Goal: Entertainment & Leisure: Consume media (video, audio)

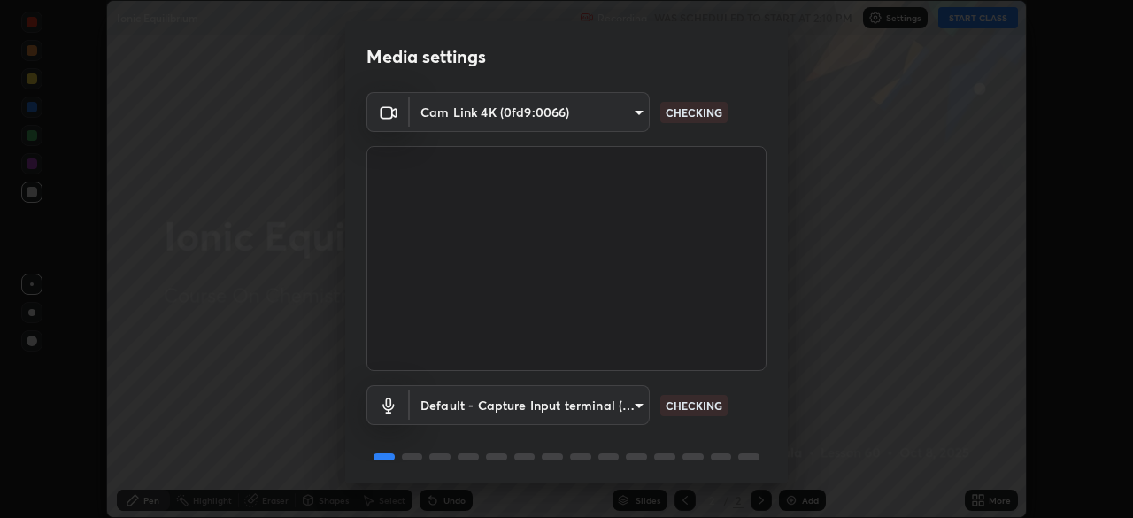
scroll to position [63, 0]
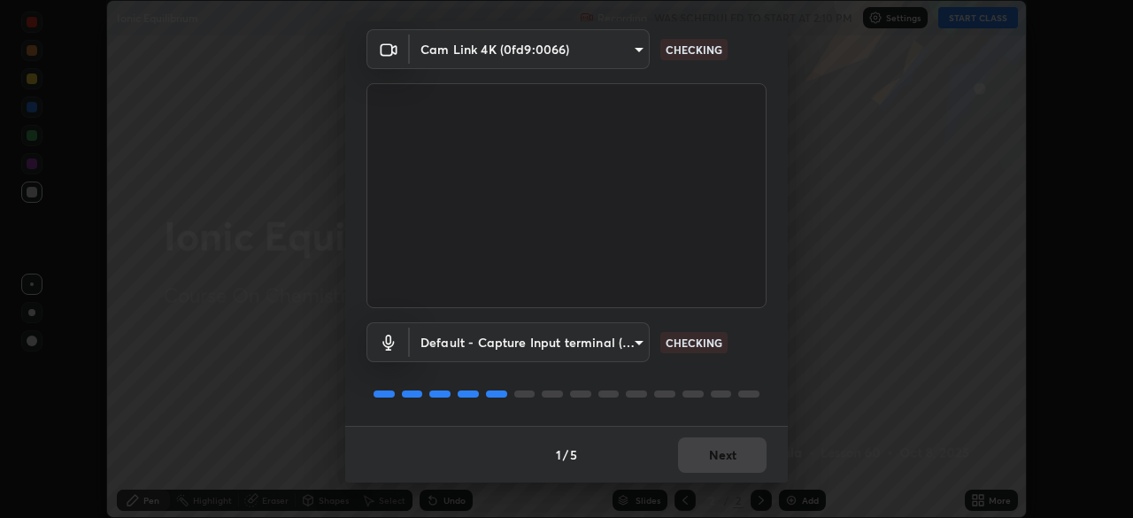
click at [733, 457] on div "1 / 5 Next" at bounding box center [566, 454] width 442 height 57
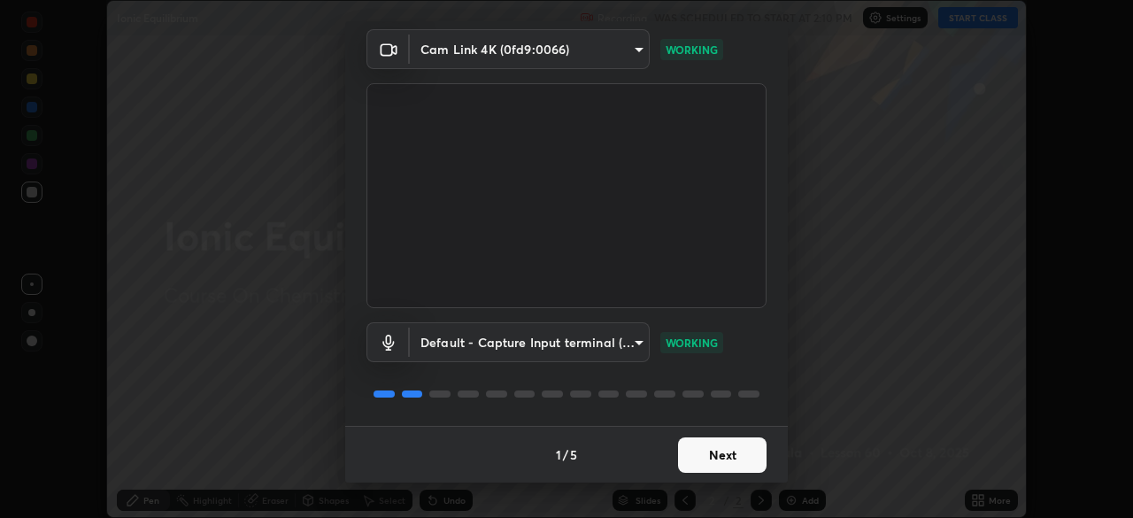
click at [720, 451] on button "Next" at bounding box center [722, 454] width 88 height 35
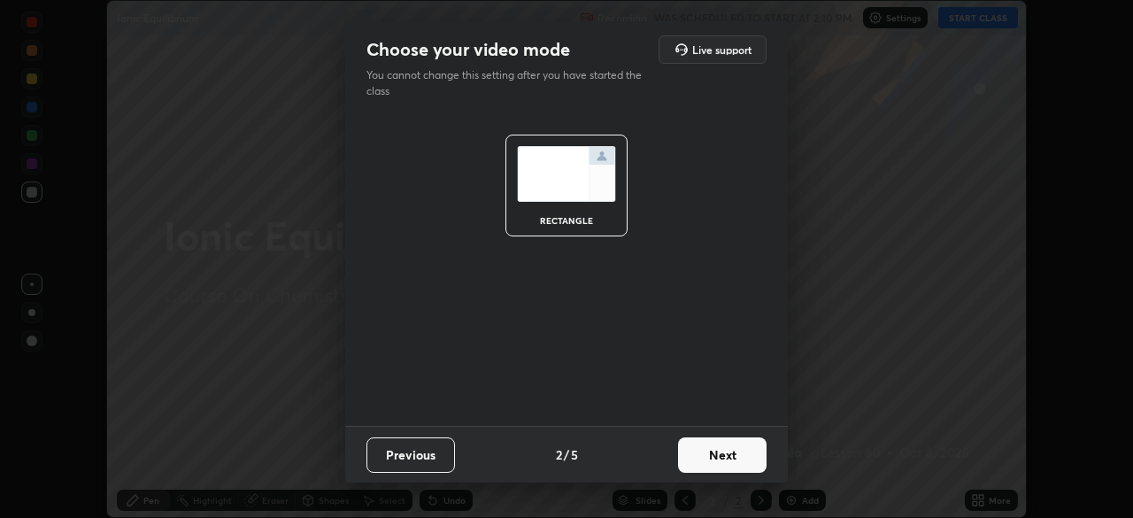
click at [734, 454] on button "Next" at bounding box center [722, 454] width 88 height 35
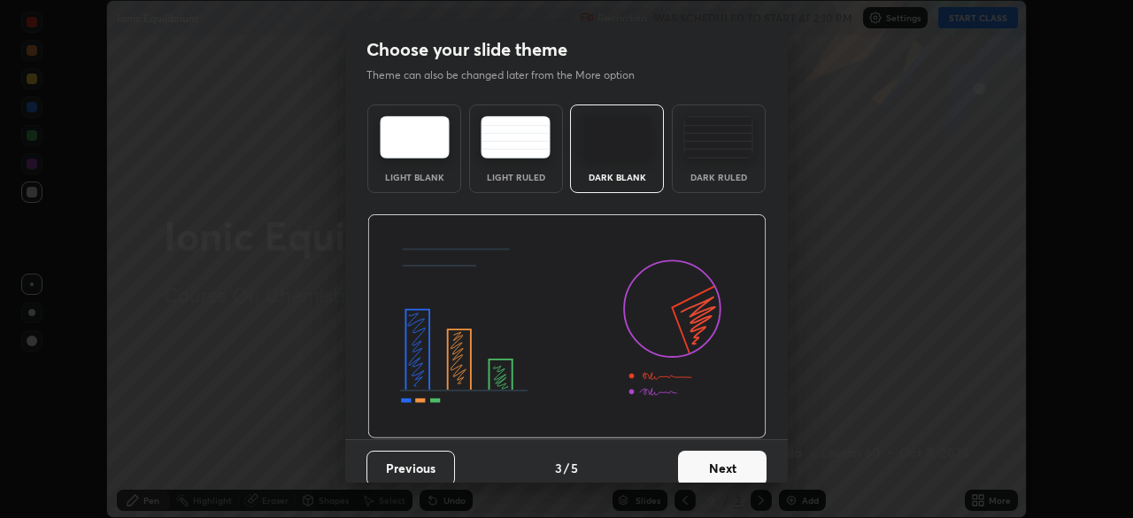
click at [738, 458] on button "Next" at bounding box center [722, 467] width 88 height 35
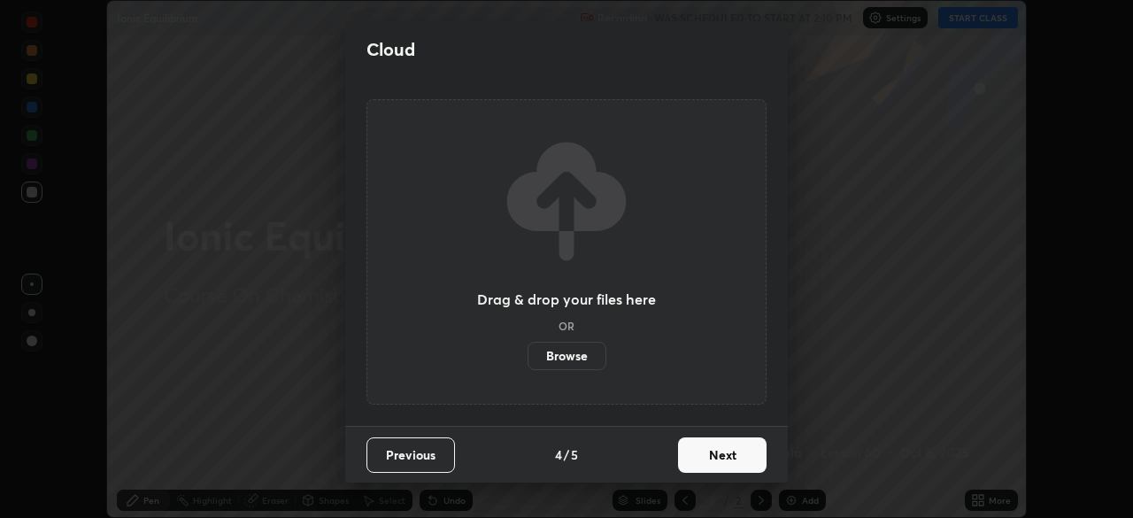
click at [742, 451] on button "Next" at bounding box center [722, 454] width 88 height 35
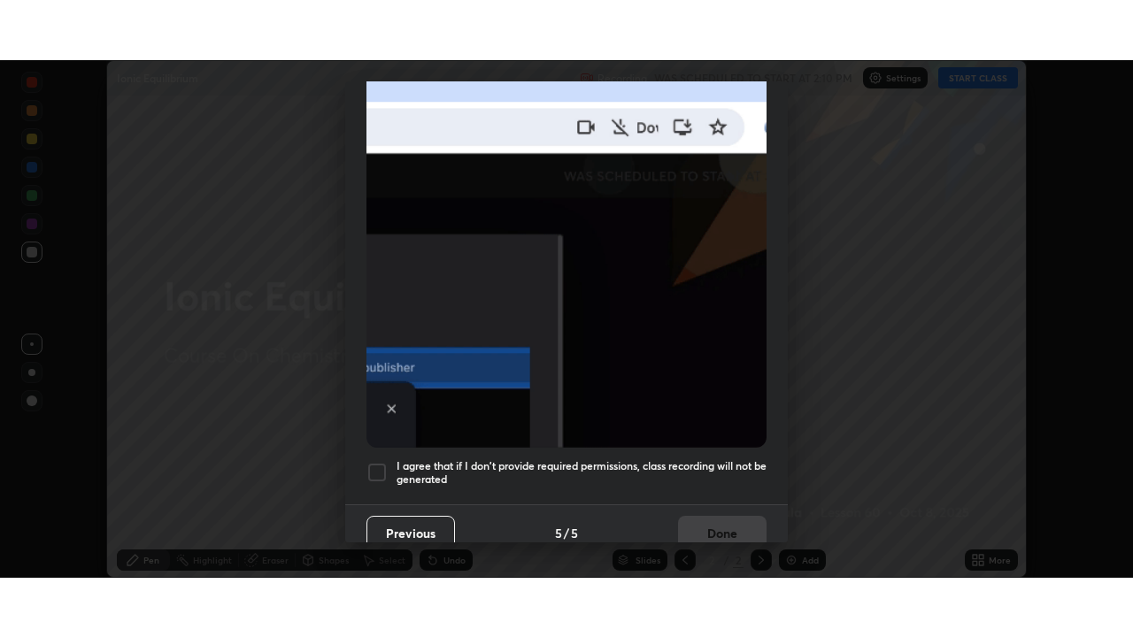
scroll to position [424, 0]
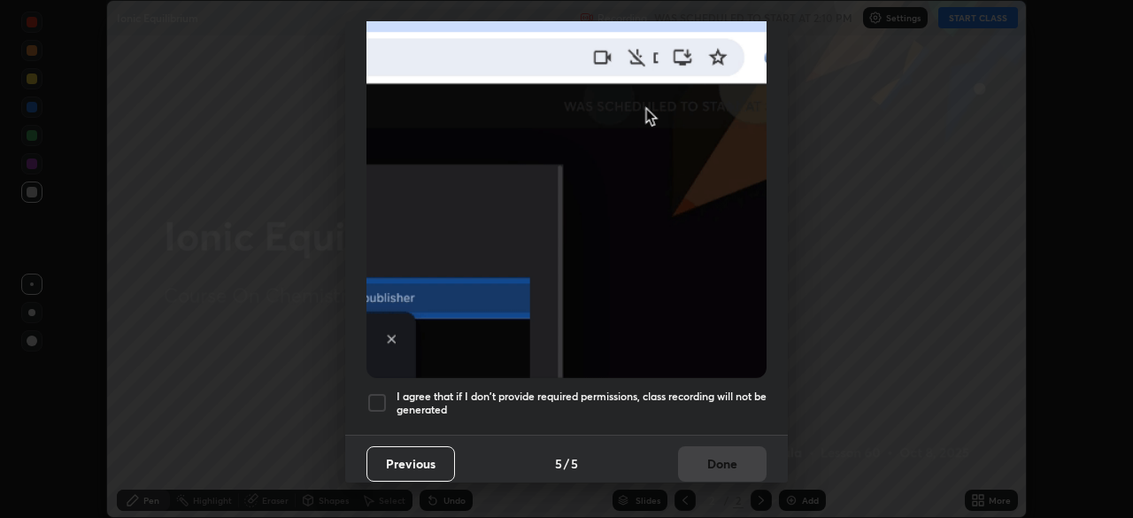
click at [380, 396] on div at bounding box center [376, 402] width 21 height 21
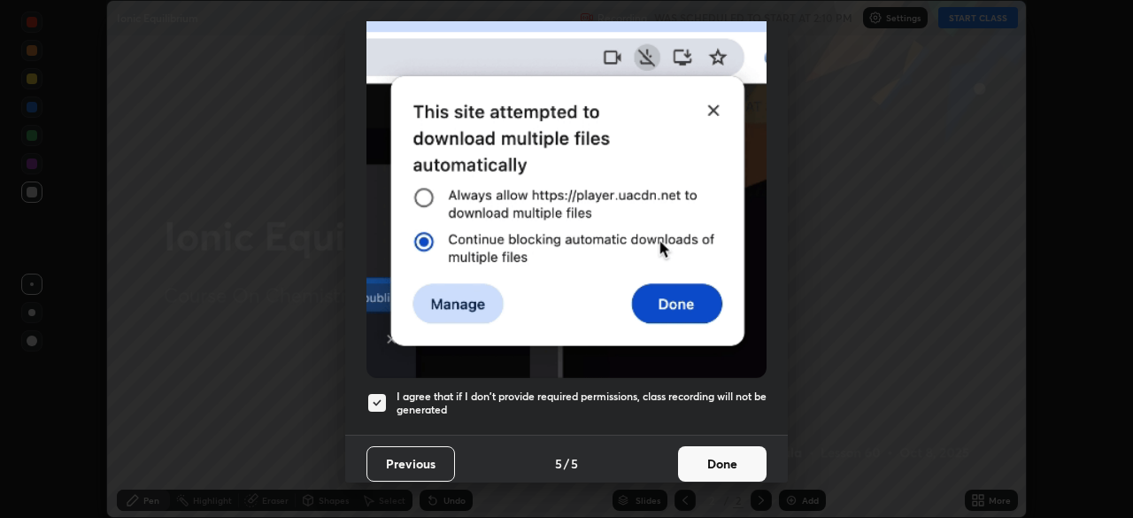
click at [734, 457] on button "Done" at bounding box center [722, 463] width 88 height 35
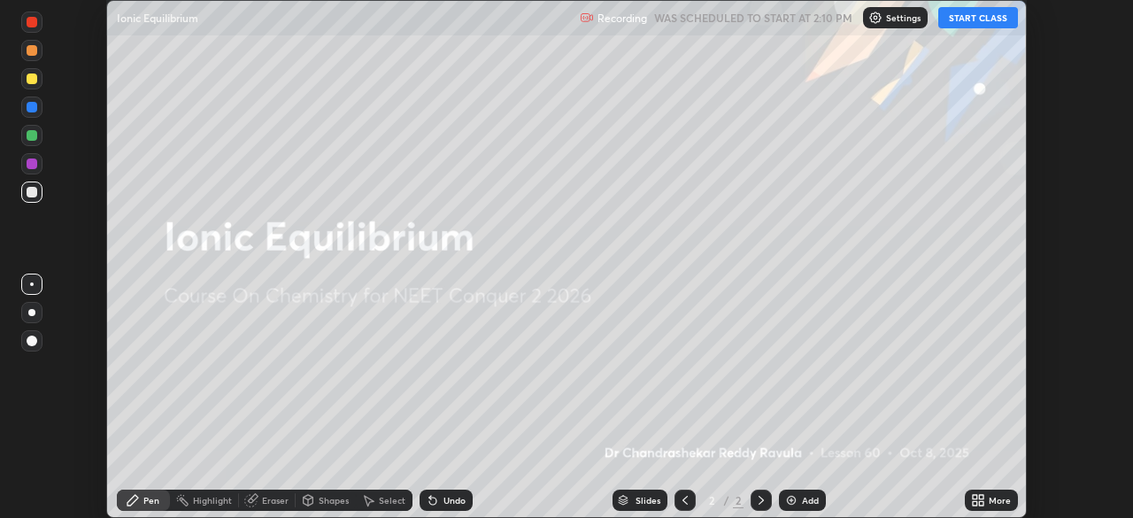
click at [972, 17] on button "START CLASS" at bounding box center [978, 17] width 80 height 21
click at [989, 503] on div "More" at bounding box center [999, 499] width 22 height 9
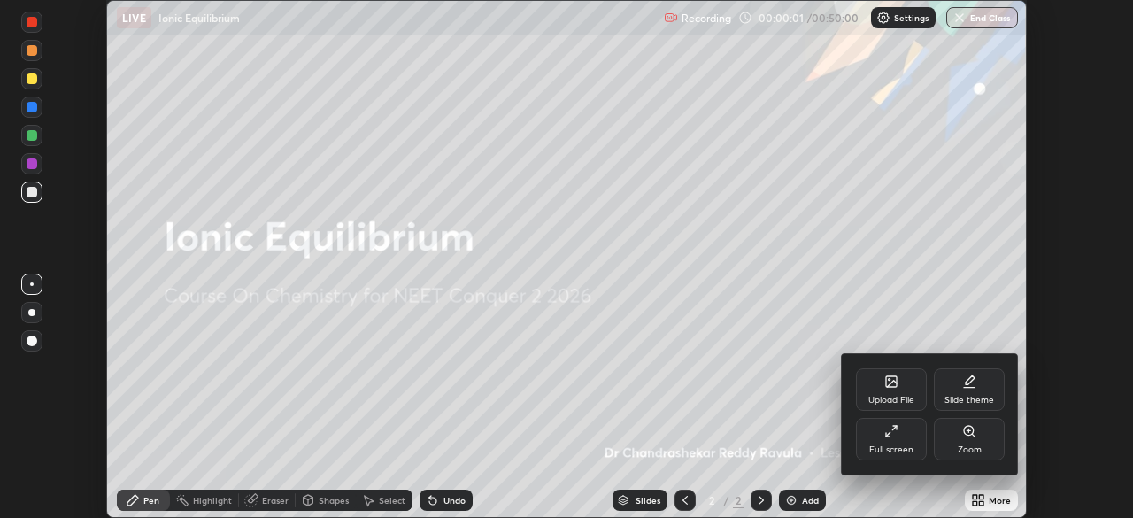
click at [895, 445] on div "Full screen" at bounding box center [891, 449] width 44 height 9
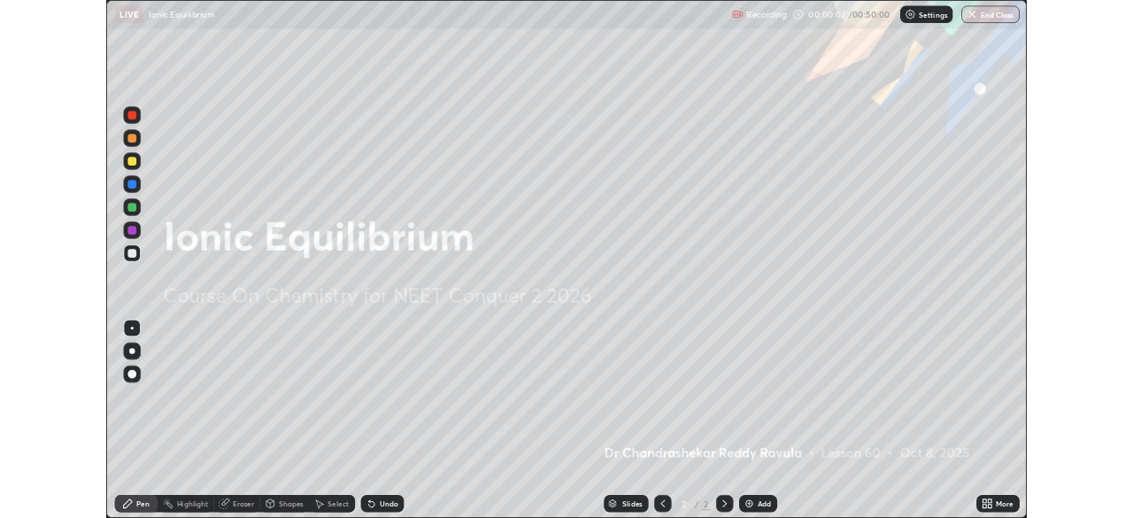
scroll to position [637, 1133]
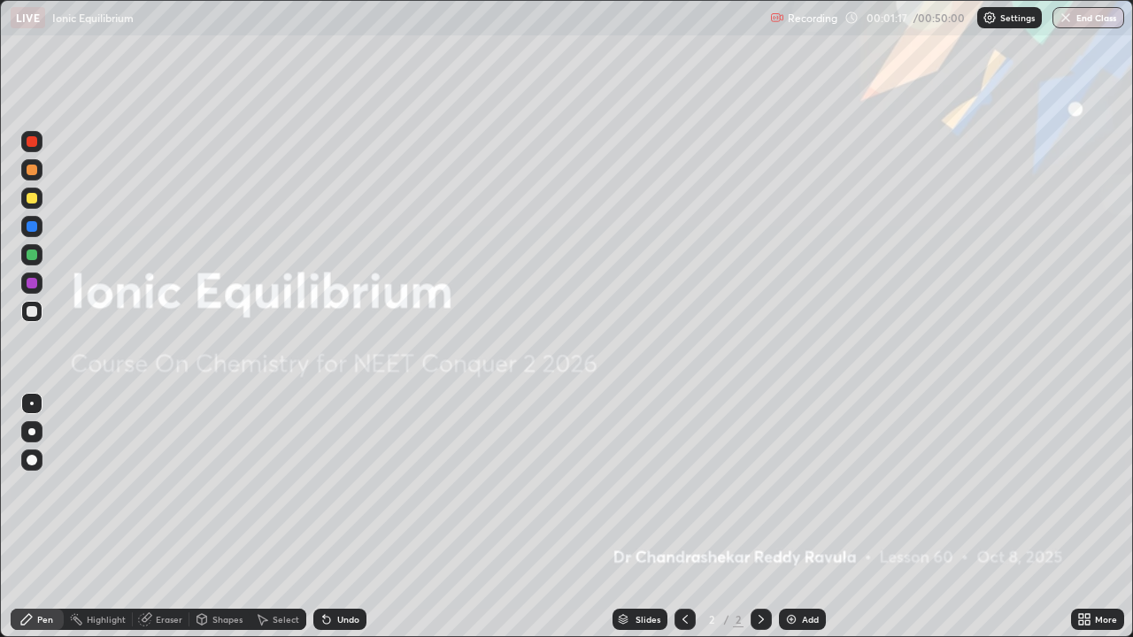
click at [804, 517] on div "Add" at bounding box center [810, 619] width 17 height 9
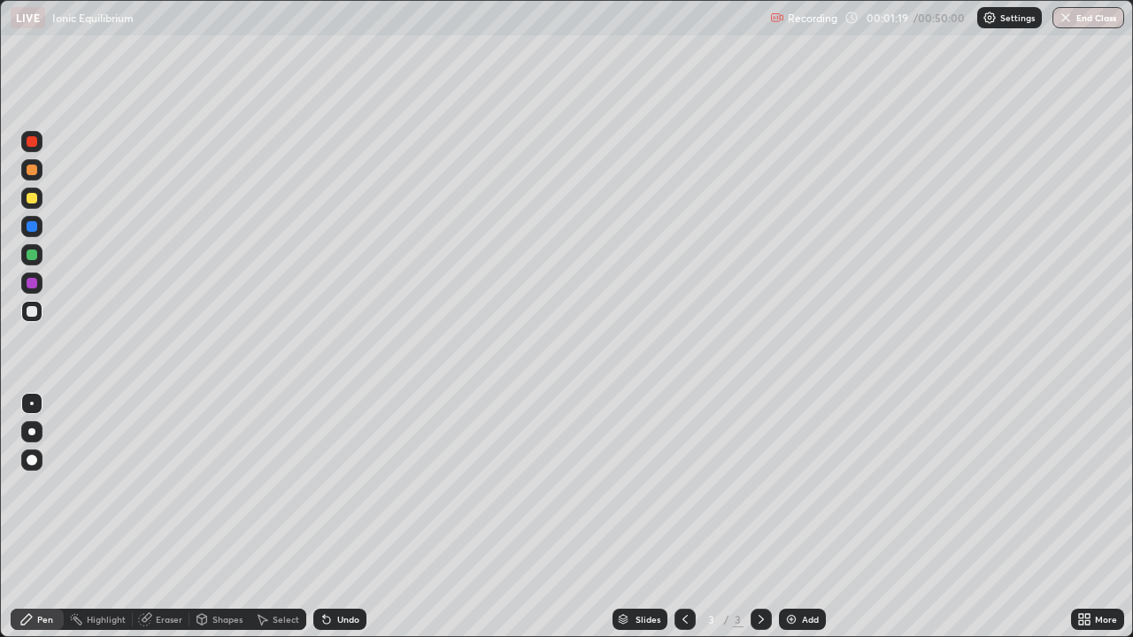
click at [34, 288] on div at bounding box center [32, 283] width 11 height 11
click at [35, 316] on div at bounding box center [32, 311] width 11 height 11
click at [32, 286] on div at bounding box center [32, 283] width 11 height 11
click at [31, 198] on div at bounding box center [32, 198] width 11 height 11
click at [24, 174] on div at bounding box center [31, 169] width 21 height 21
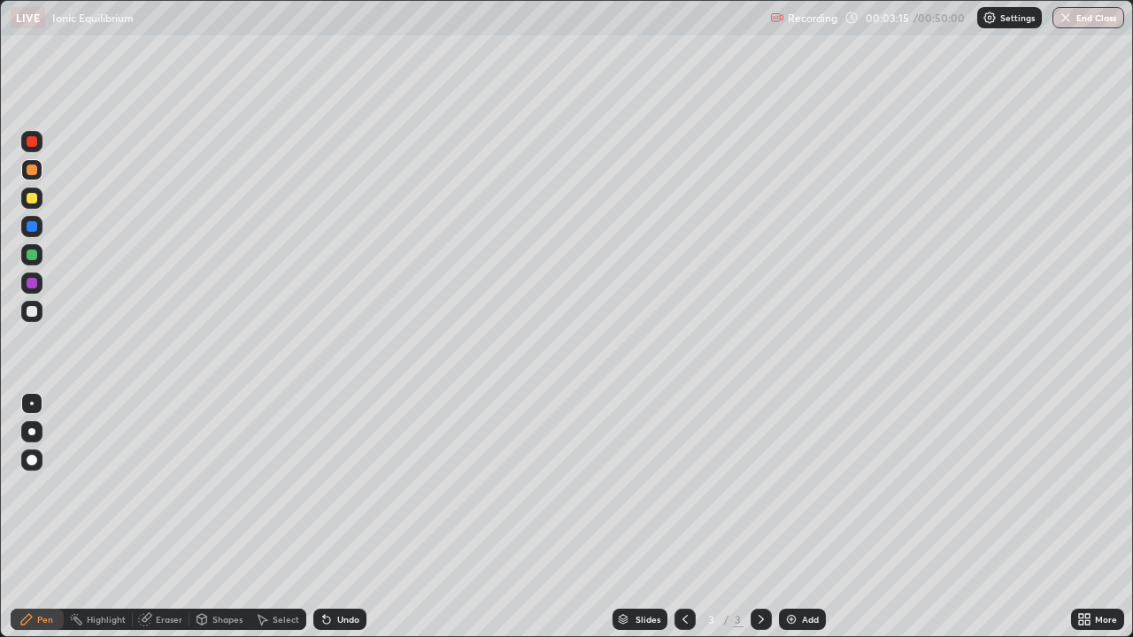
click at [28, 257] on div at bounding box center [32, 255] width 11 height 11
click at [795, 517] on img at bounding box center [791, 619] width 14 height 14
click at [35, 200] on div at bounding box center [32, 198] width 11 height 11
click at [35, 288] on div at bounding box center [32, 283] width 11 height 11
click at [798, 517] on div "Add" at bounding box center [802, 619] width 47 height 21
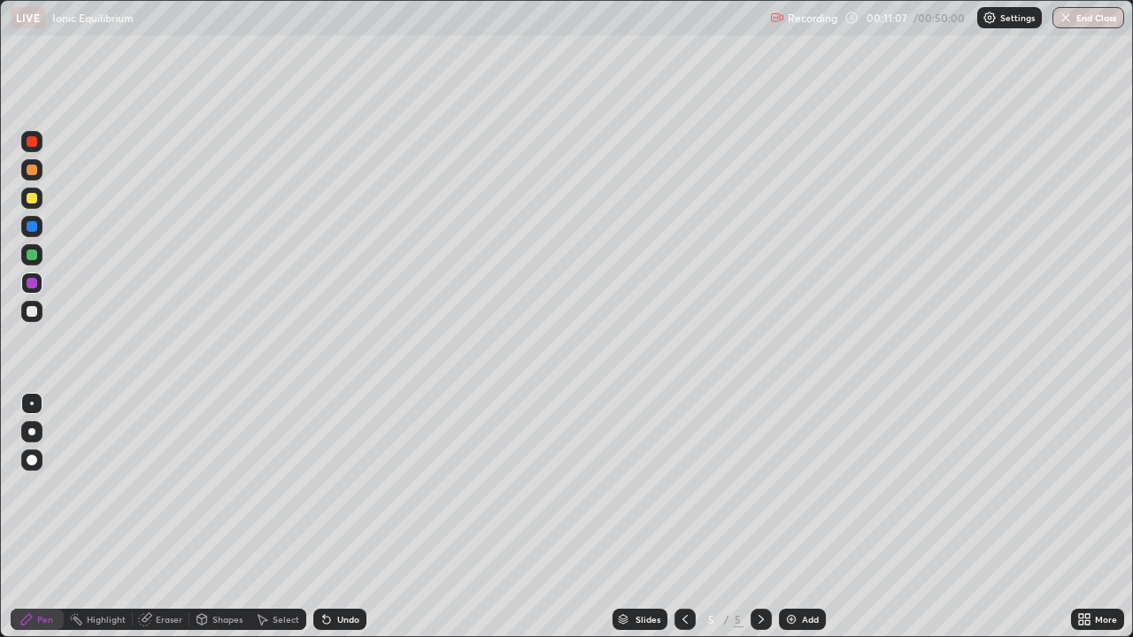
click at [35, 174] on div at bounding box center [31, 169] width 21 height 21
click at [32, 315] on div at bounding box center [32, 311] width 11 height 11
click at [35, 204] on div at bounding box center [31, 198] width 21 height 21
click at [794, 517] on img at bounding box center [791, 619] width 14 height 14
click at [32, 284] on div at bounding box center [32, 283] width 11 height 11
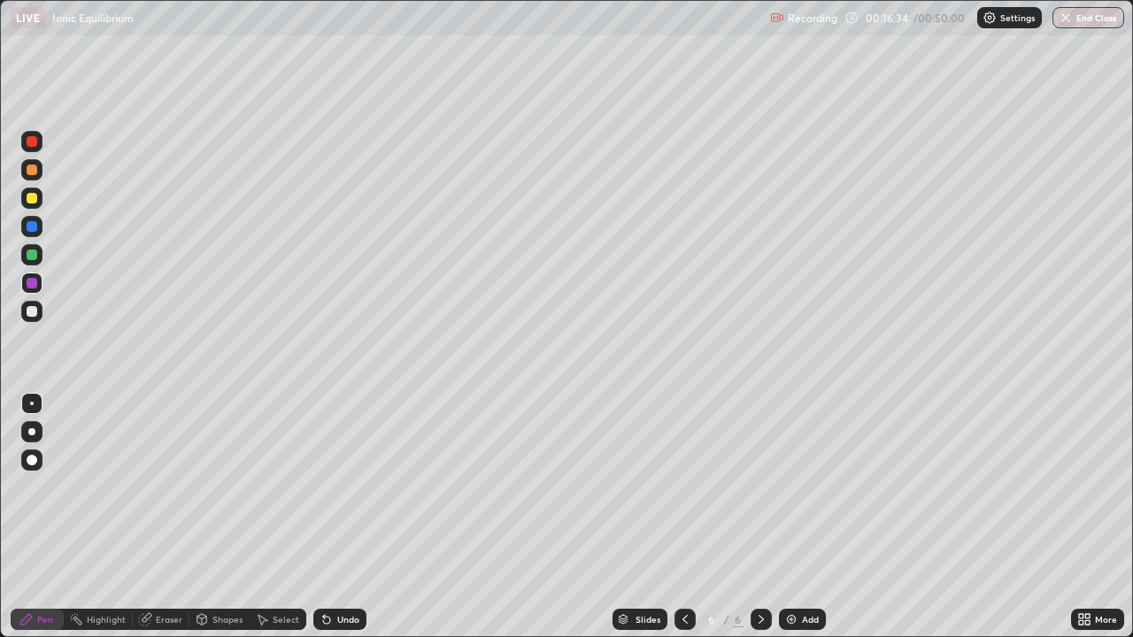
click at [33, 314] on div at bounding box center [32, 311] width 11 height 11
click at [795, 517] on img at bounding box center [791, 619] width 14 height 14
click at [29, 287] on div at bounding box center [32, 283] width 11 height 11
click at [32, 200] on div at bounding box center [32, 198] width 11 height 11
click at [325, 517] on icon at bounding box center [326, 620] width 7 height 7
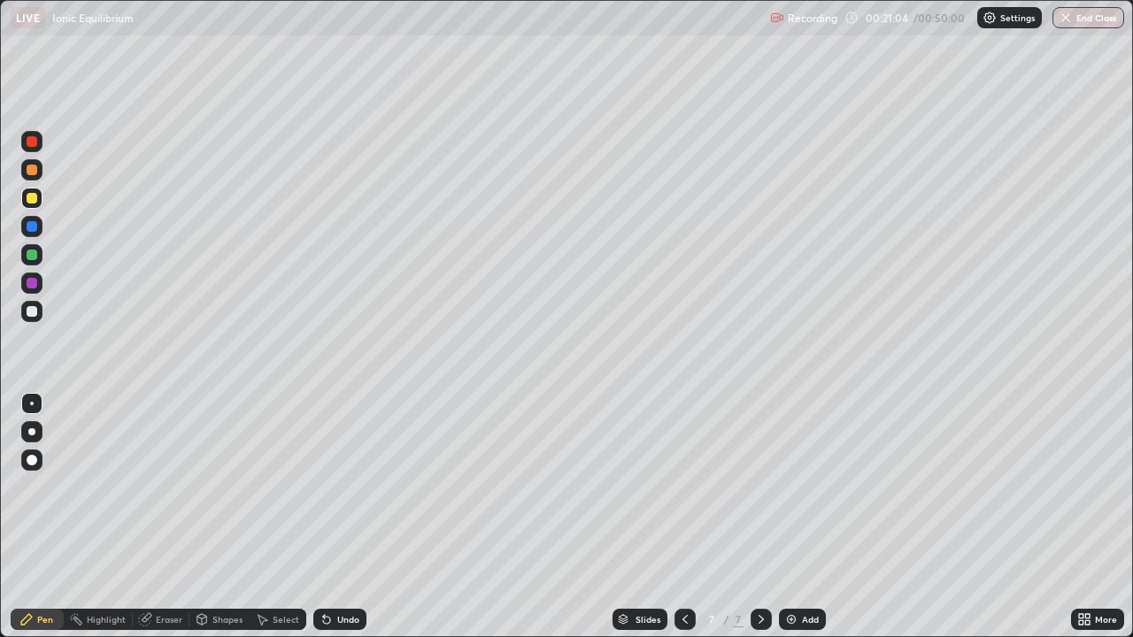
click at [326, 517] on icon at bounding box center [326, 620] width 7 height 7
click at [324, 517] on icon at bounding box center [326, 620] width 7 height 7
click at [344, 517] on div "Undo" at bounding box center [348, 619] width 22 height 9
click at [31, 144] on div at bounding box center [32, 141] width 11 height 11
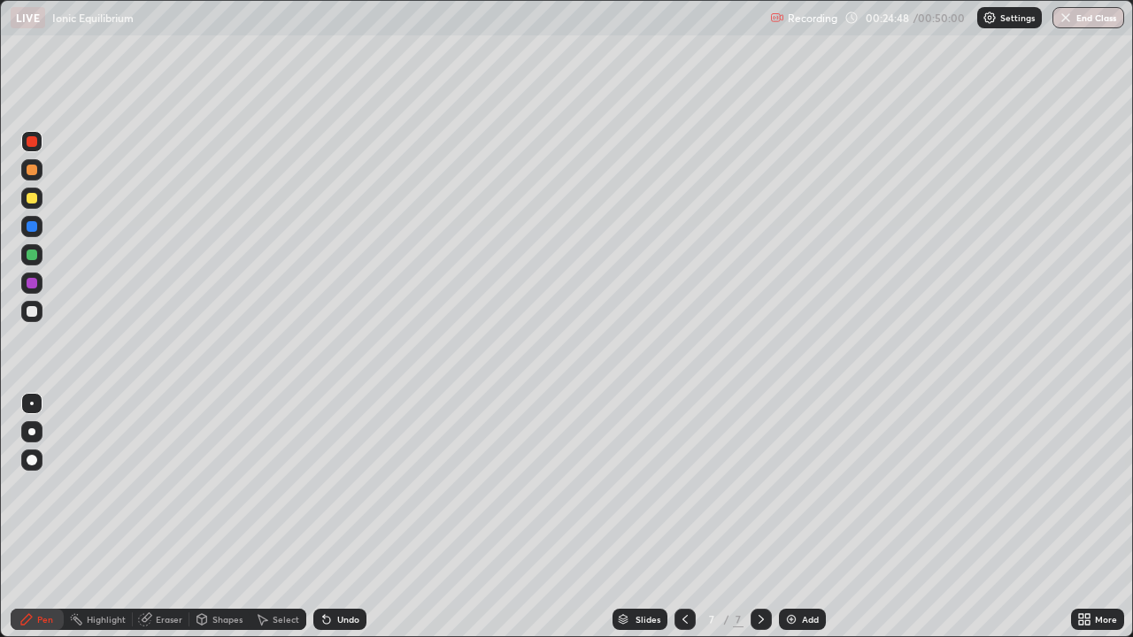
click at [800, 517] on div "Add" at bounding box center [802, 619] width 47 height 21
click at [33, 283] on div at bounding box center [32, 283] width 11 height 11
click at [39, 304] on div at bounding box center [31, 311] width 21 height 21
click at [790, 517] on img at bounding box center [791, 619] width 14 height 14
click at [38, 292] on div at bounding box center [31, 283] width 21 height 21
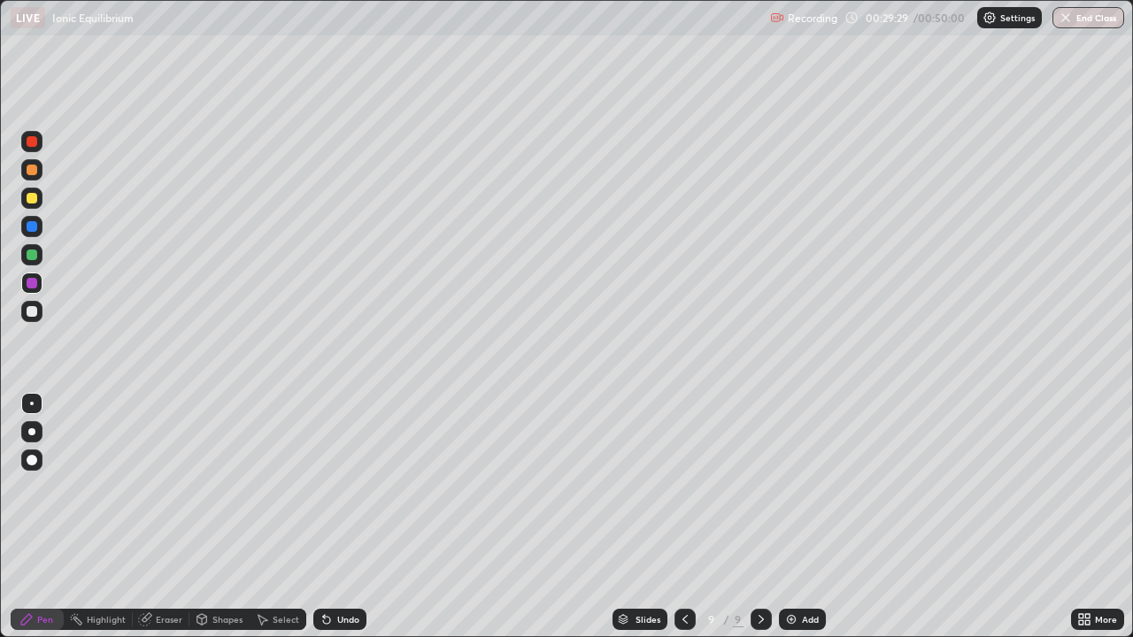
click at [33, 200] on div at bounding box center [32, 198] width 11 height 11
click at [796, 517] on img at bounding box center [791, 619] width 14 height 14
click at [33, 315] on div at bounding box center [32, 311] width 11 height 11
click at [41, 197] on div at bounding box center [31, 198] width 21 height 21
click at [36, 174] on div at bounding box center [31, 169] width 21 height 21
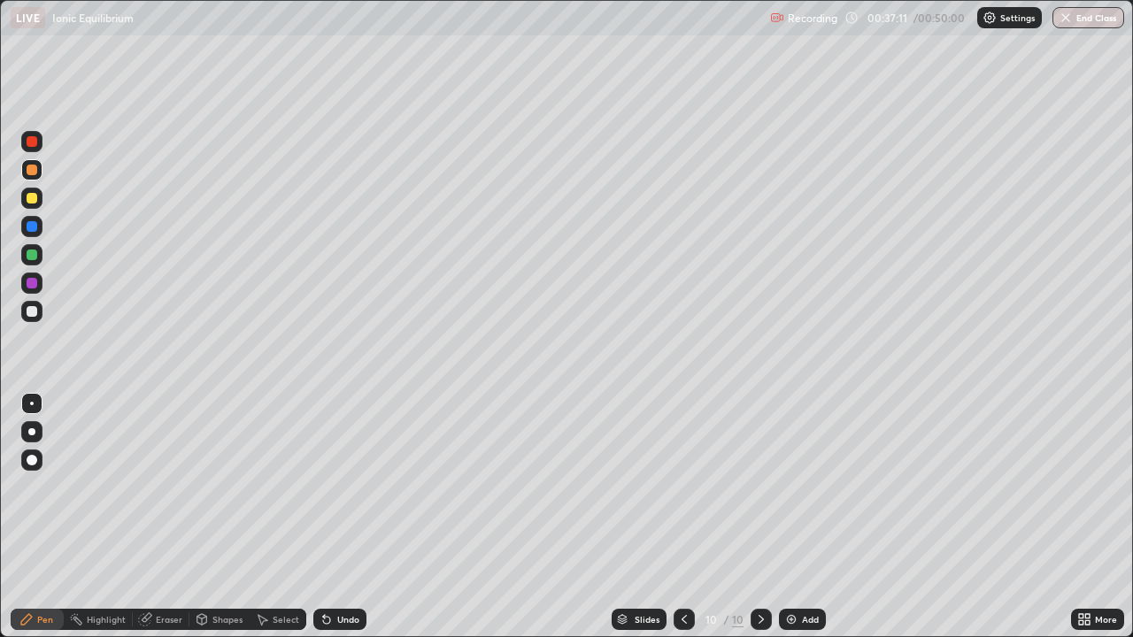
click at [801, 517] on div "Add" at bounding box center [802, 619] width 47 height 21
click at [796, 517] on img at bounding box center [791, 619] width 14 height 14
click at [685, 517] on icon at bounding box center [685, 619] width 14 height 14
click at [683, 517] on icon at bounding box center [685, 619] width 14 height 14
click at [685, 517] on icon at bounding box center [685, 619] width 14 height 14
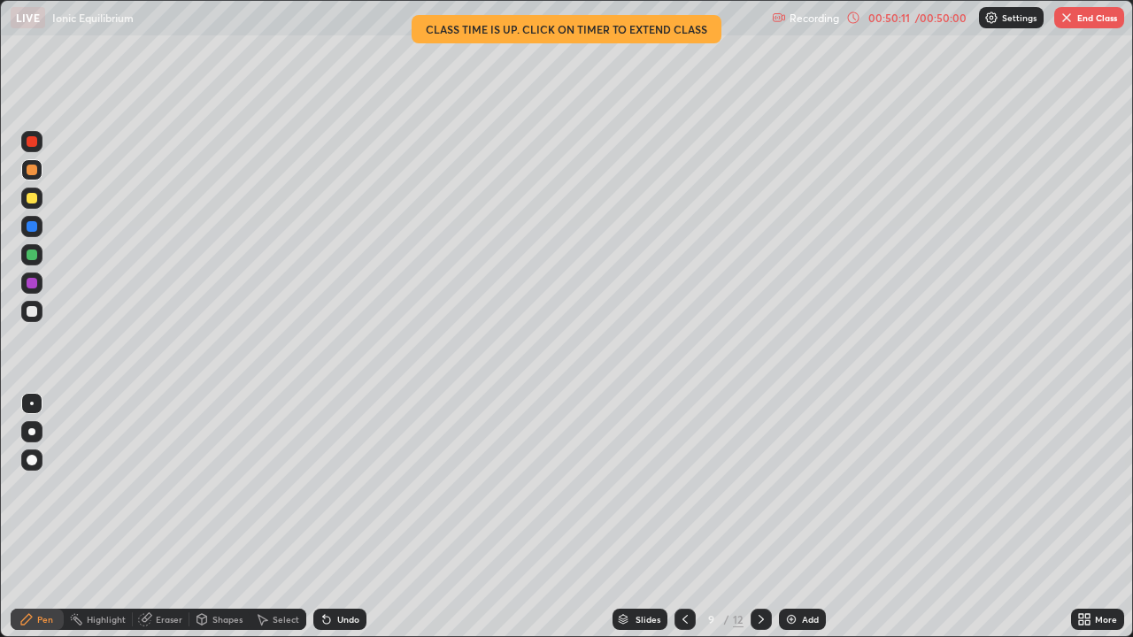
click at [789, 517] on img at bounding box center [791, 619] width 14 height 14
click at [36, 314] on div at bounding box center [32, 311] width 11 height 11
click at [28, 283] on div at bounding box center [32, 283] width 11 height 11
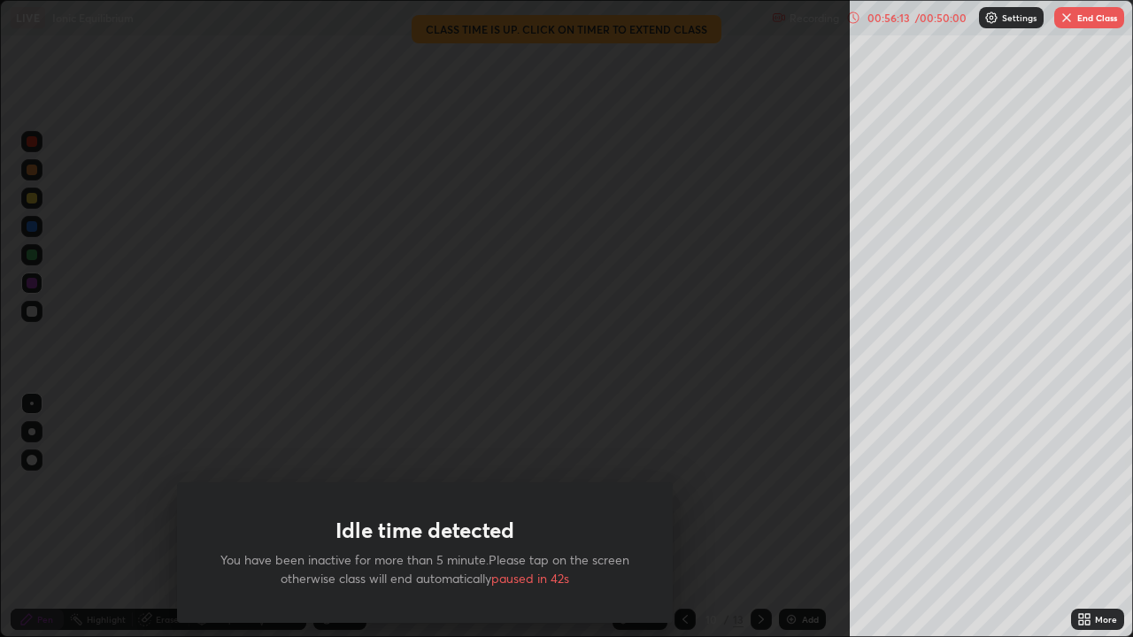
click at [687, 438] on div "Idle time detected You have been inactive for more than 5 minute.Please tap on …" at bounding box center [424, 318] width 849 height 637
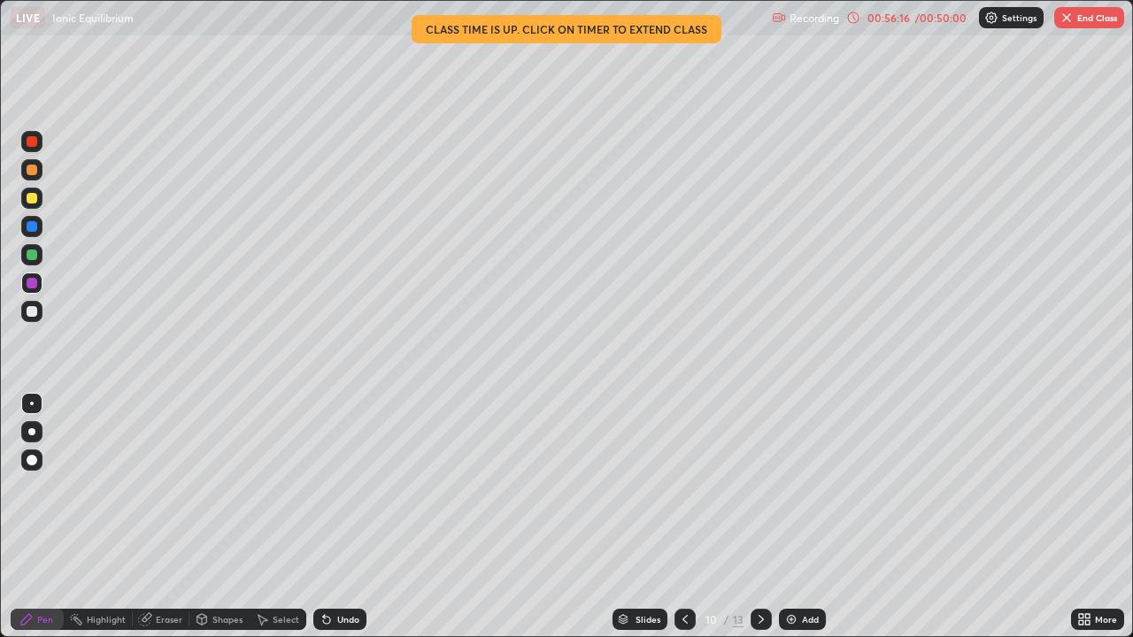
click at [1086, 16] on button "End Class" at bounding box center [1089, 17] width 70 height 21
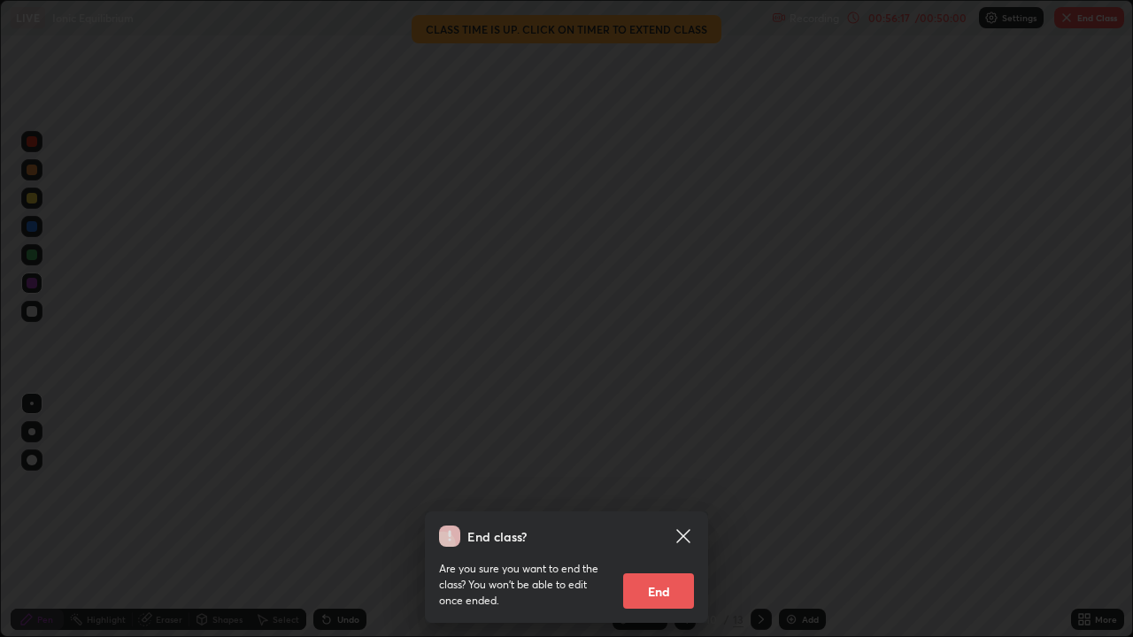
click at [670, 517] on button "End" at bounding box center [658, 590] width 71 height 35
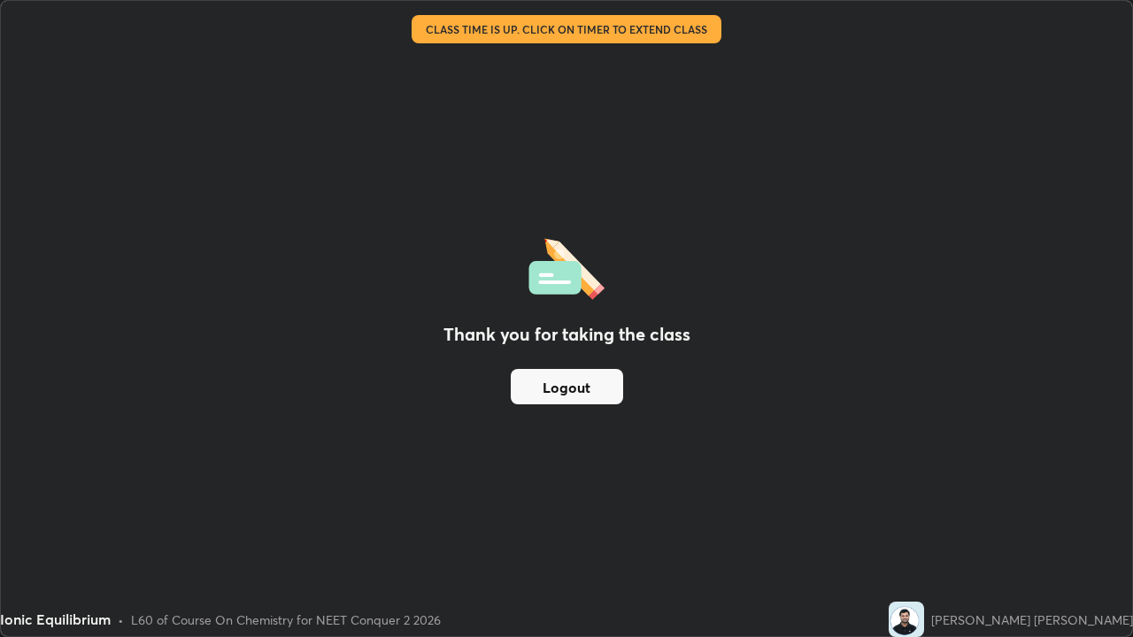
click at [604, 387] on button "Logout" at bounding box center [567, 386] width 112 height 35
click at [749, 368] on div "Thank you for taking the class Logout" at bounding box center [566, 318] width 1131 height 635
click at [765, 267] on div "Thank you for taking the class Logout" at bounding box center [566, 318] width 1131 height 635
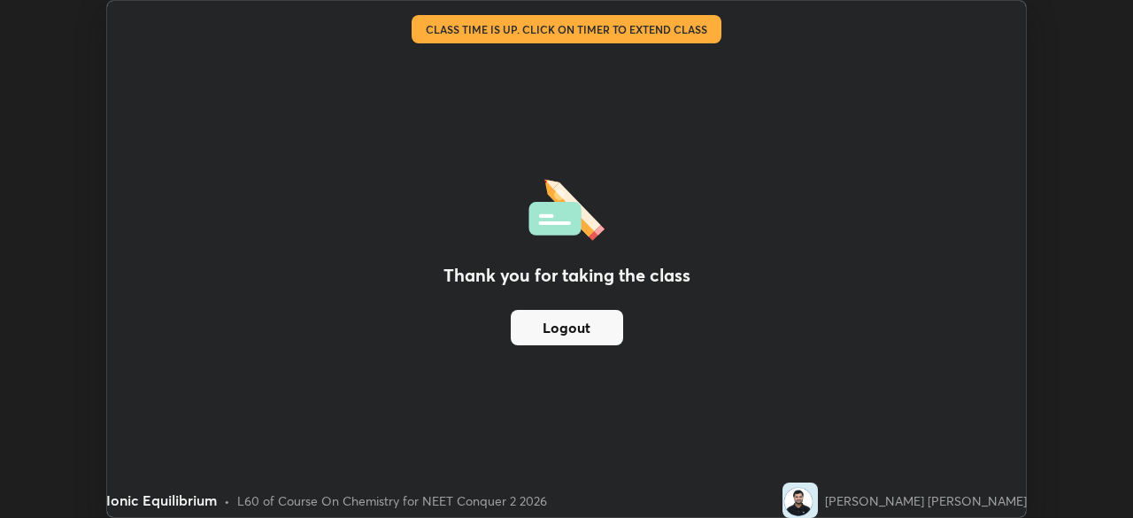
scroll to position [87962, 87347]
click at [596, 327] on button "Logout" at bounding box center [567, 327] width 112 height 35
click at [597, 334] on button "Logout" at bounding box center [567, 327] width 112 height 35
click at [598, 341] on button "Logout" at bounding box center [567, 327] width 112 height 35
